Goal: Subscribe to service/newsletter

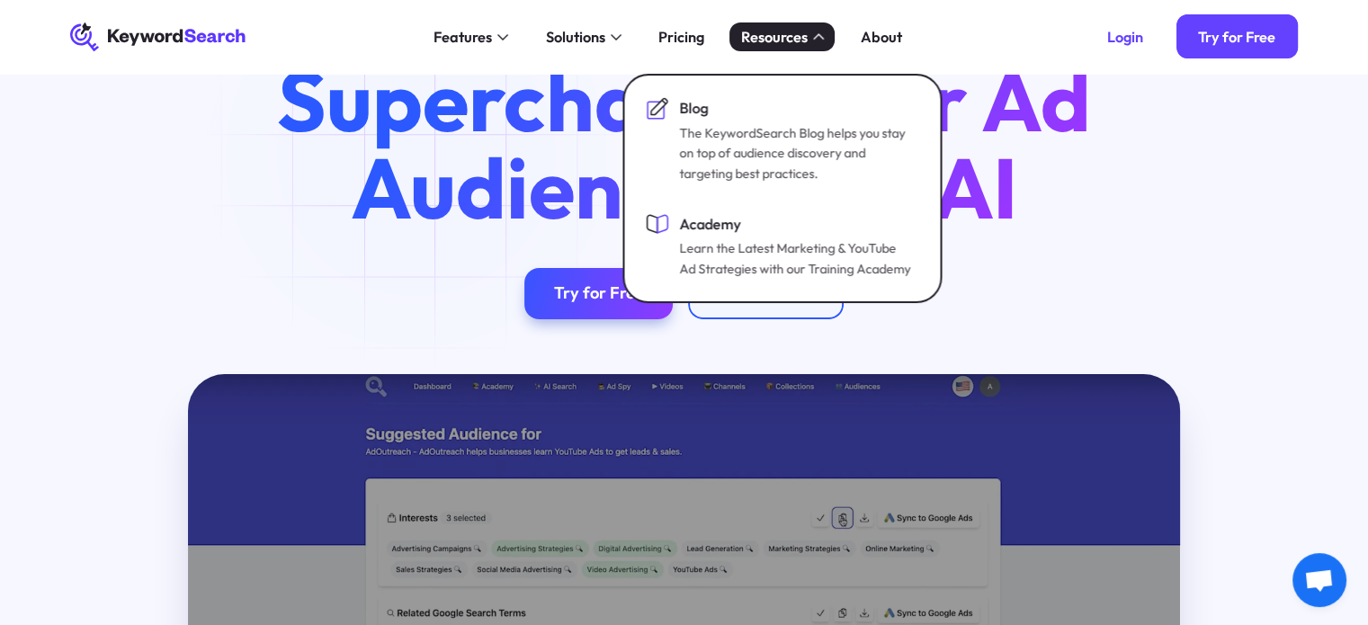
scroll to position [90, 0]
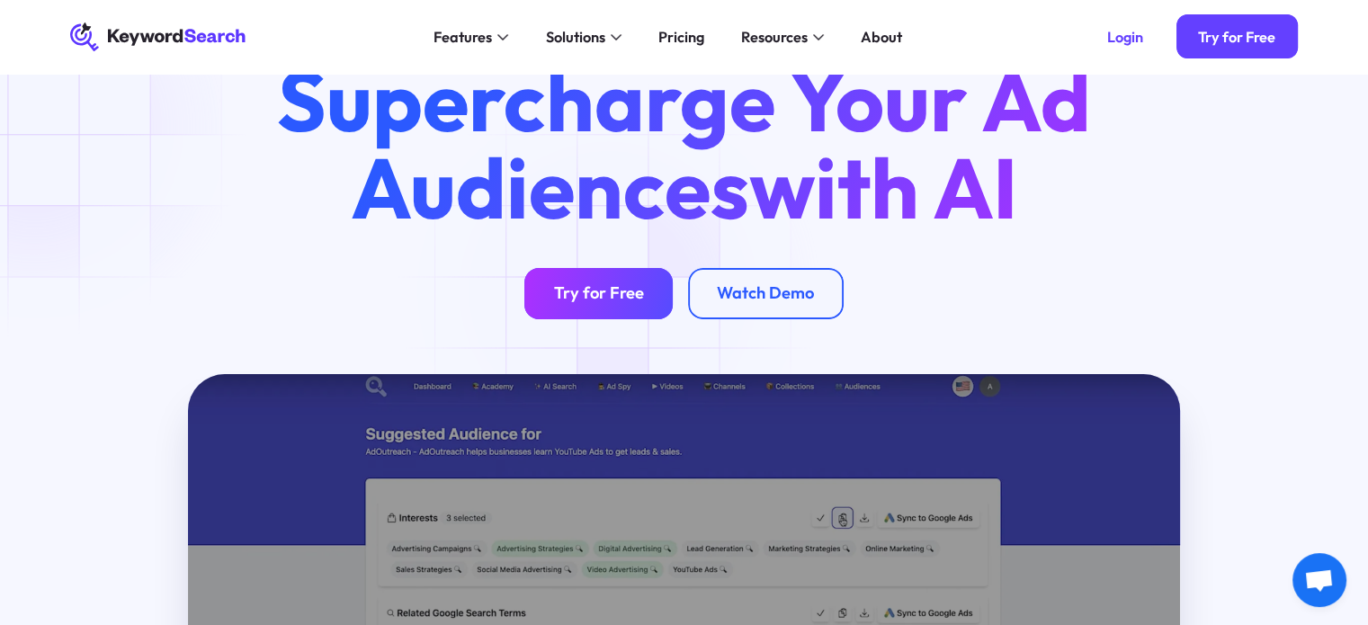
click at [614, 290] on div "Try for Free" at bounding box center [599, 293] width 90 height 21
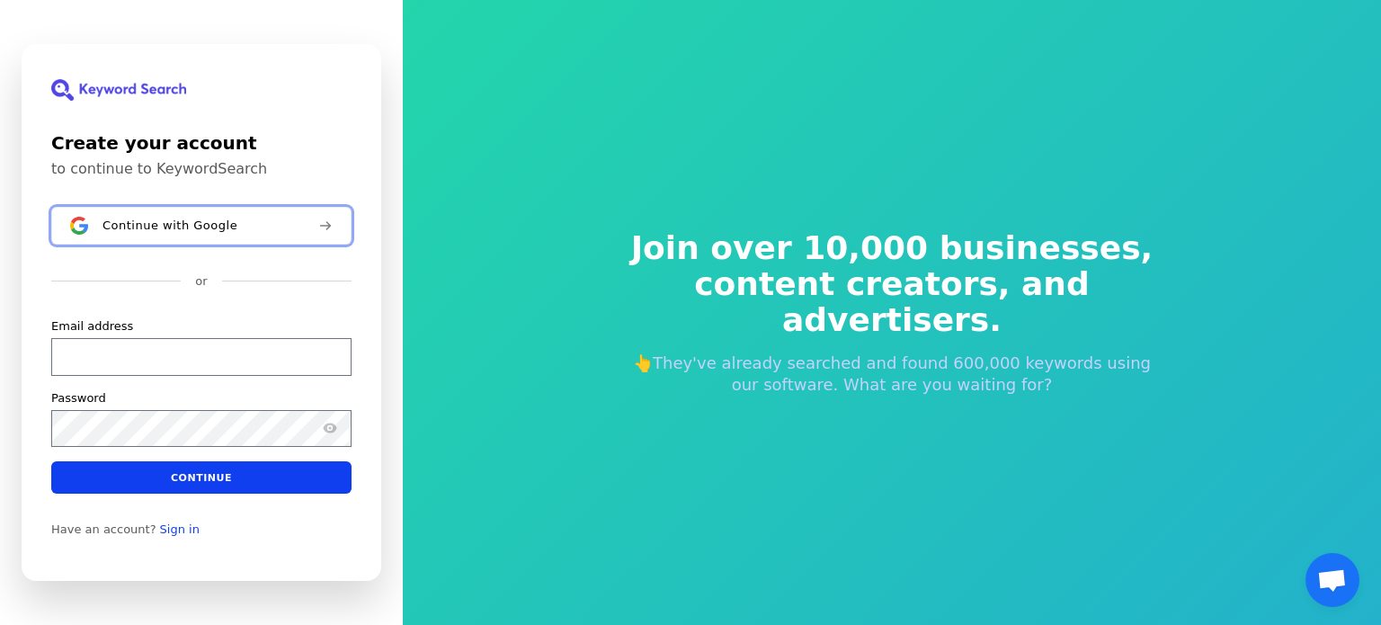
click at [205, 227] on span "Continue with Google" at bounding box center [170, 226] width 135 height 14
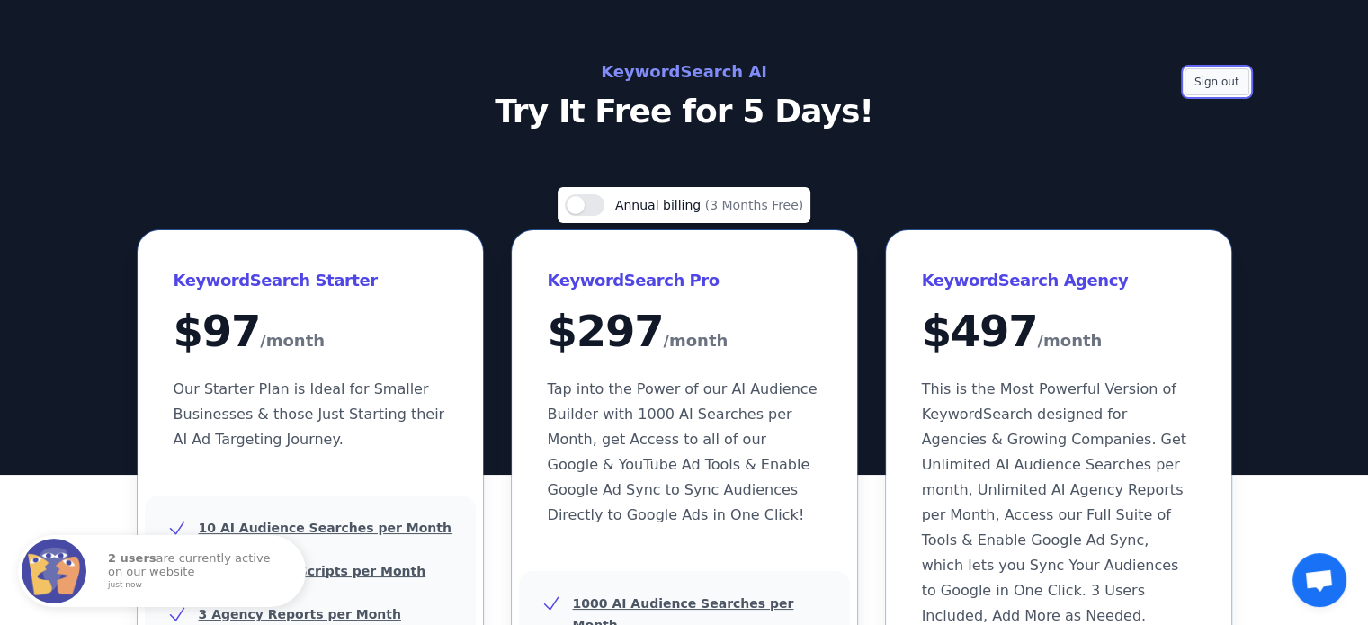
click at [1240, 80] on button "Sign out" at bounding box center [1216, 81] width 65 height 27
